Goal: Task Accomplishment & Management: Complete application form

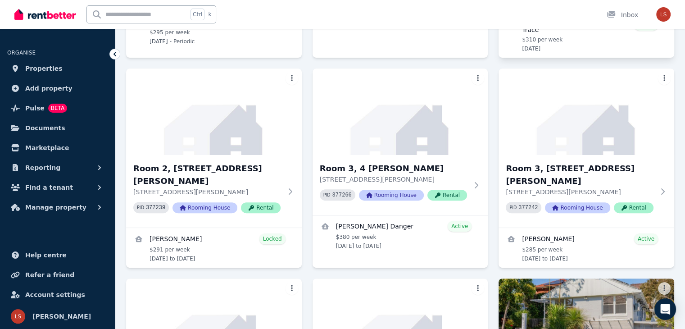
scroll to position [249, 0]
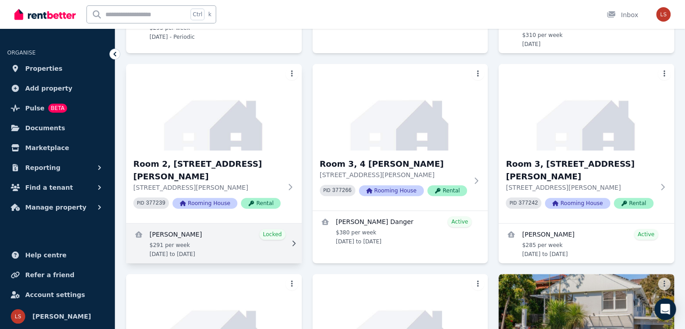
click at [233, 223] on link "View details for Hannah Edwards" at bounding box center [214, 243] width 176 height 40
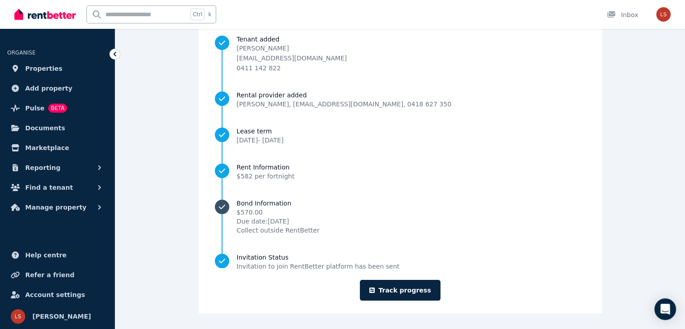
scroll to position [93, 0]
click at [400, 287] on link "Track progress" at bounding box center [400, 289] width 81 height 21
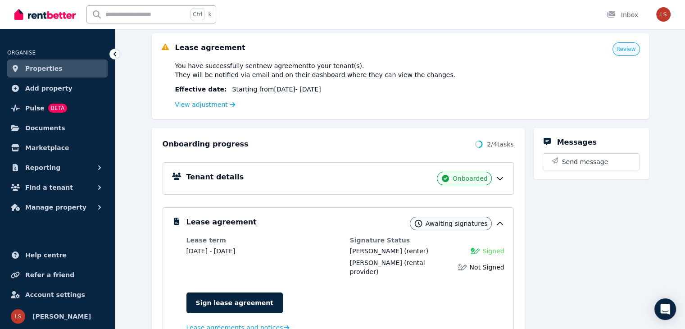
scroll to position [96, 0]
click at [234, 292] on link "Sign lease agreement" at bounding box center [235, 302] width 96 height 21
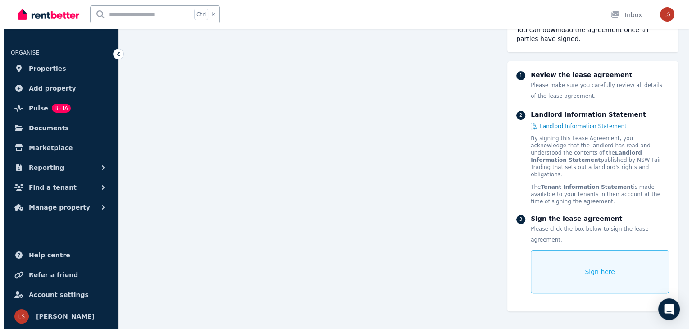
scroll to position [333, 0]
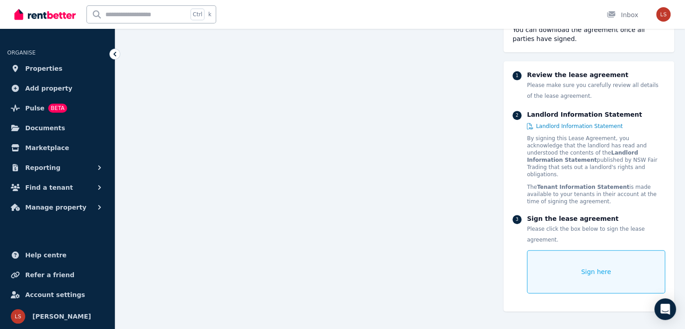
click at [562, 250] on div "Sign here" at bounding box center [596, 271] width 138 height 43
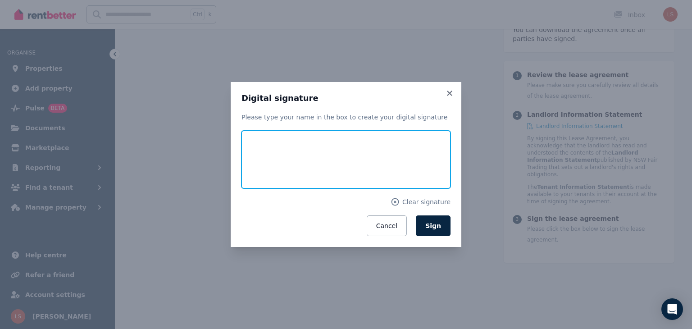
click at [324, 169] on input "text" at bounding box center [346, 160] width 209 height 58
type input "**********"
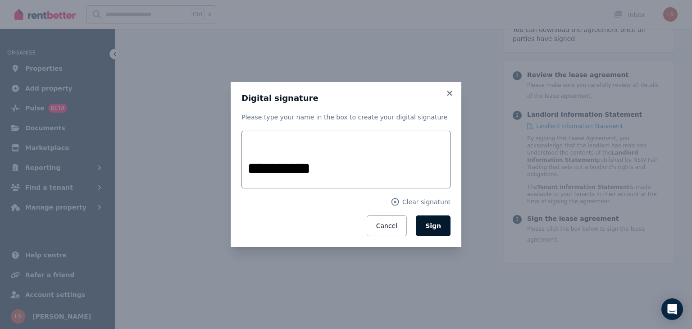
click at [433, 227] on span "Sign" at bounding box center [433, 225] width 16 height 7
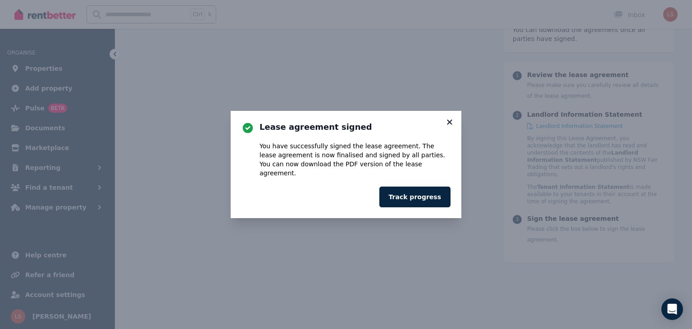
click at [450, 123] on icon at bounding box center [449, 122] width 9 height 8
